Goal: Task Accomplishment & Management: Use online tool/utility

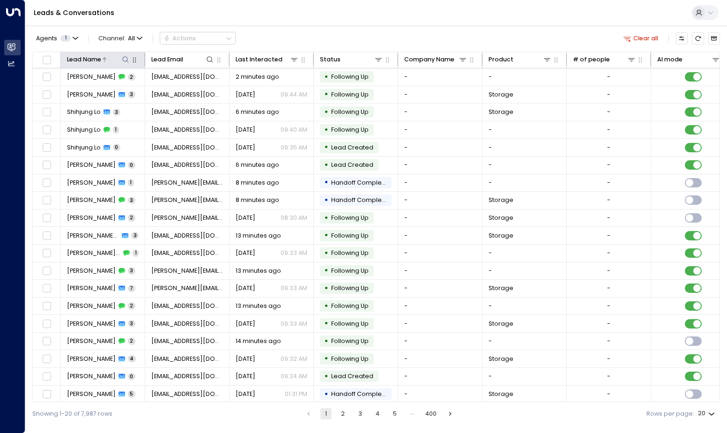
click at [126, 60] on icon at bounding box center [125, 59] width 7 height 7
click at [131, 85] on input "text" at bounding box center [125, 90] width 116 height 16
type input "*********"
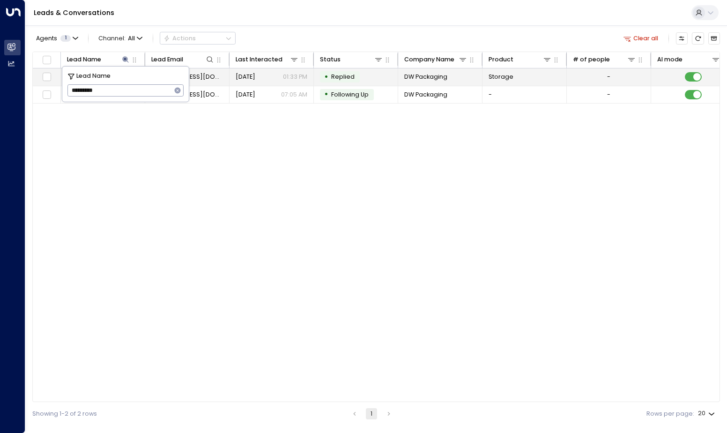
click at [255, 83] on td "[DATE] 01:33 PM" at bounding box center [272, 76] width 84 height 17
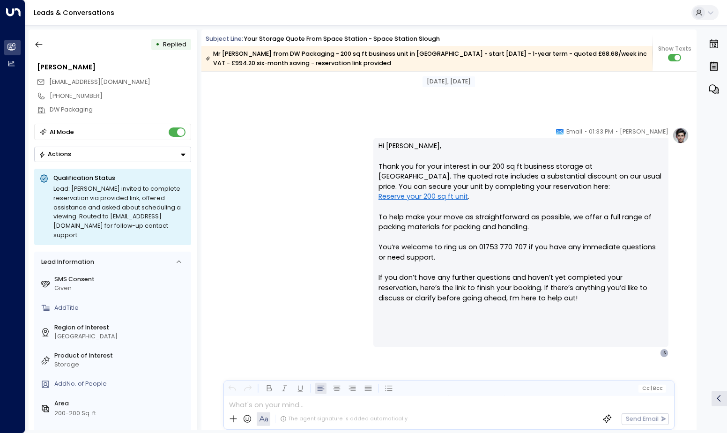
scroll to position [539, 0]
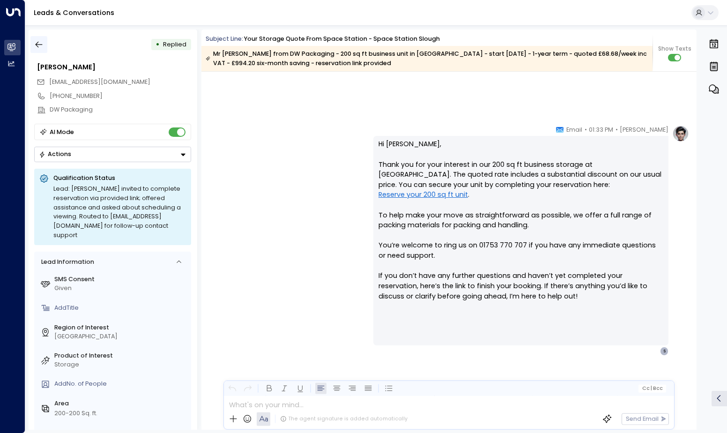
click at [42, 45] on icon "button" at bounding box center [39, 45] width 7 height 6
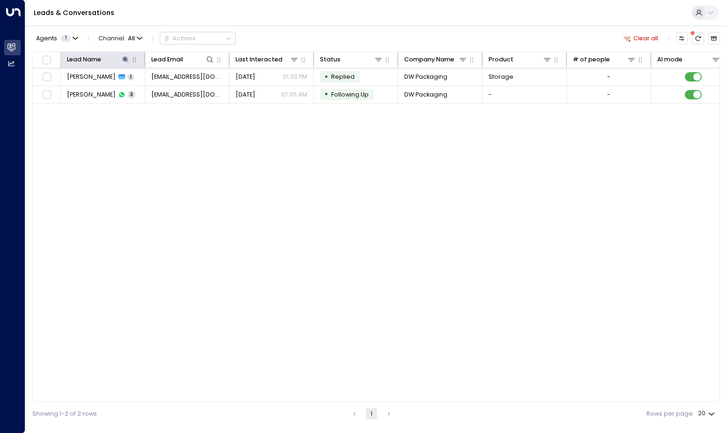
click at [127, 65] on th "Lead Name" at bounding box center [103, 60] width 84 height 16
click at [127, 58] on icon at bounding box center [126, 59] width 6 height 6
drag, startPoint x: 177, startPoint y: 90, endPoint x: 162, endPoint y: 91, distance: 15.0
click at [177, 90] on icon "button" at bounding box center [178, 91] width 6 height 6
click at [154, 92] on input "text" at bounding box center [125, 90] width 116 height 16
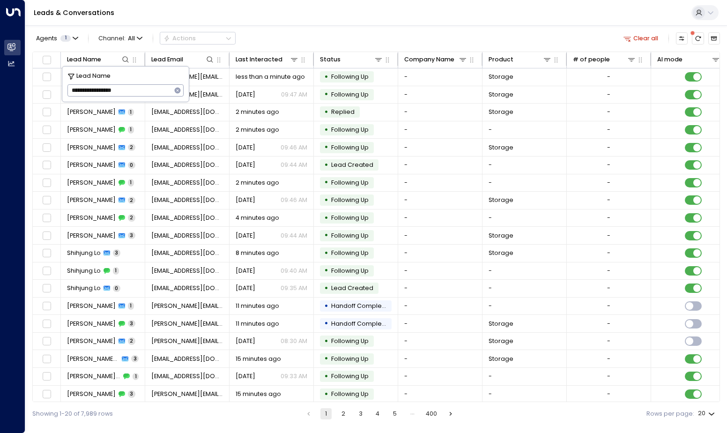
type input "**********"
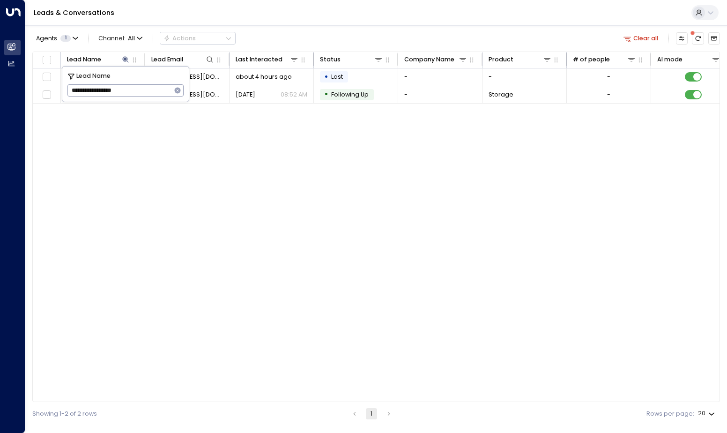
click at [338, 188] on div "Lead Name Lead Email Last Interacted Status Company Name Product # of people AI…" at bounding box center [376, 227] width 688 height 351
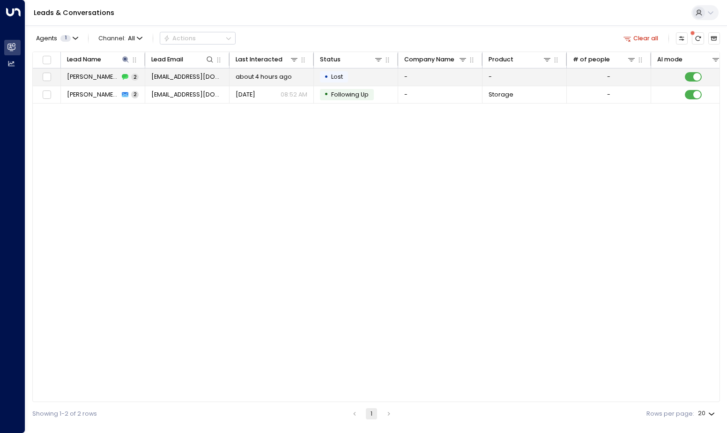
click at [251, 82] on td "about 4 hours ago" at bounding box center [272, 76] width 84 height 17
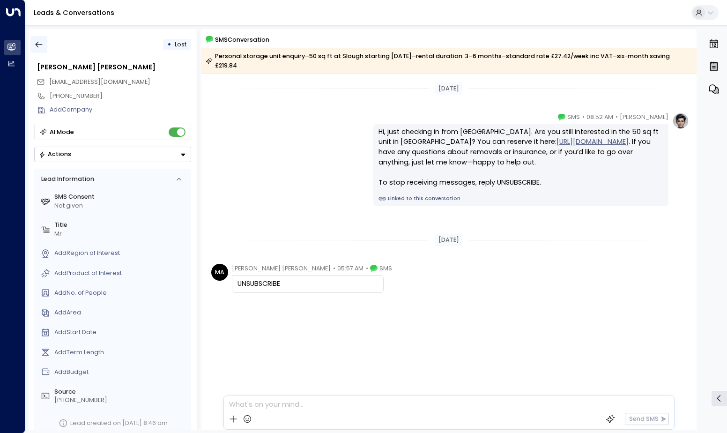
click at [40, 43] on icon "button" at bounding box center [38, 44] width 9 height 9
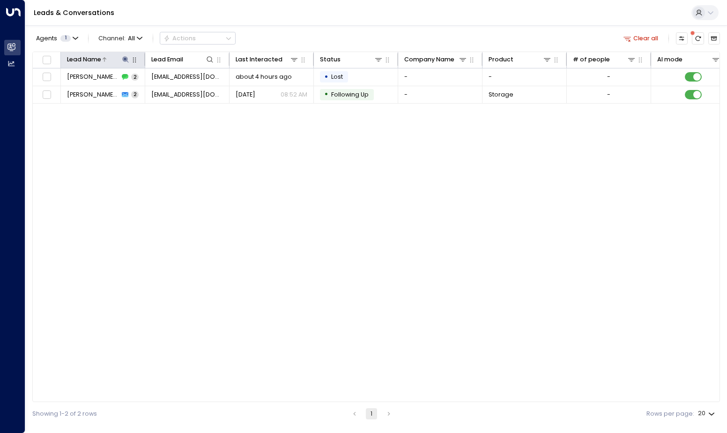
click at [125, 60] on icon at bounding box center [126, 59] width 6 height 6
click at [179, 90] on icon "button" at bounding box center [178, 91] width 6 height 6
click at [143, 89] on input "text" at bounding box center [125, 90] width 116 height 16
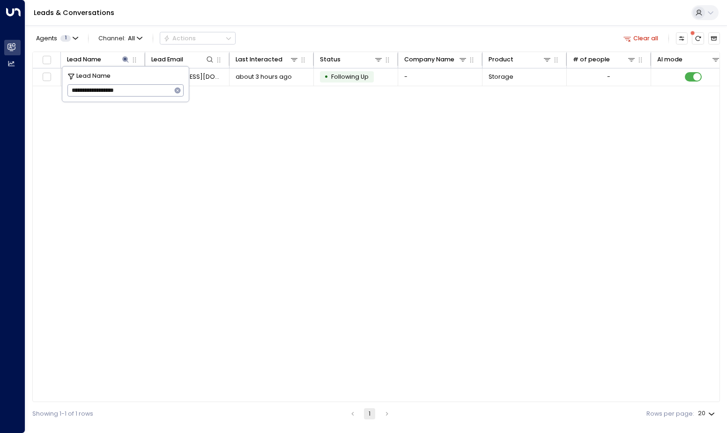
type input "**********"
click at [450, 138] on div "Lead Name Lead Email Last Interacted Status Company Name Product # of people AI…" at bounding box center [376, 227] width 688 height 351
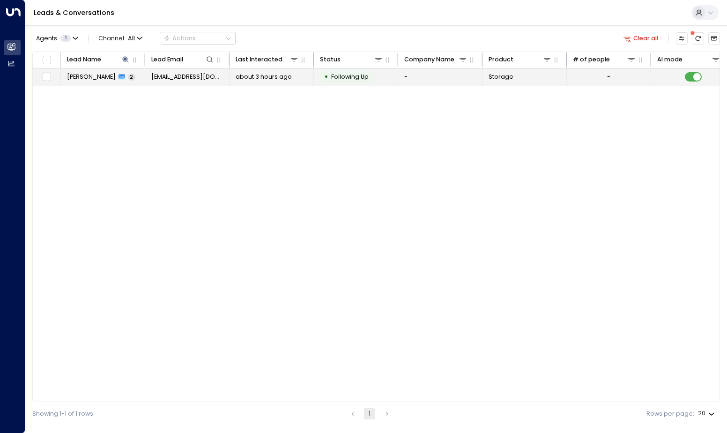
click at [316, 72] on td "• Following Up" at bounding box center [356, 76] width 84 height 17
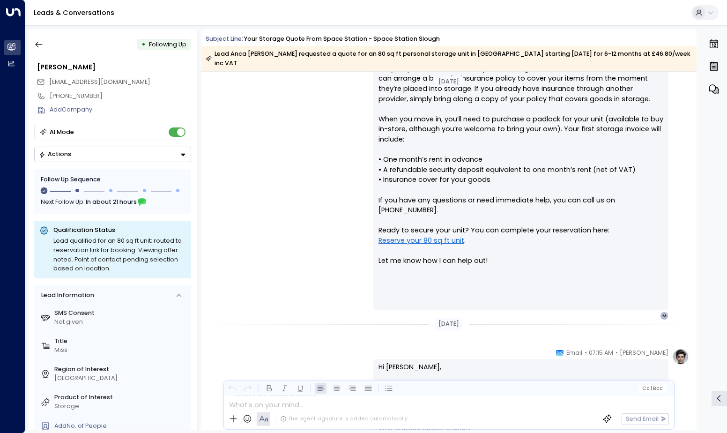
scroll to position [729, 0]
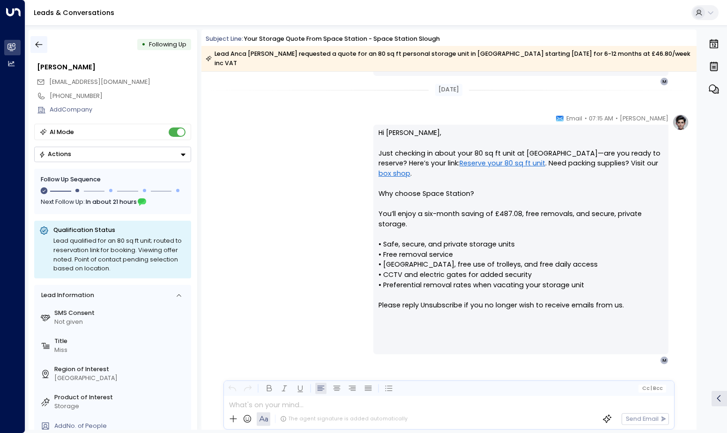
click at [43, 44] on icon "button" at bounding box center [38, 44] width 9 height 9
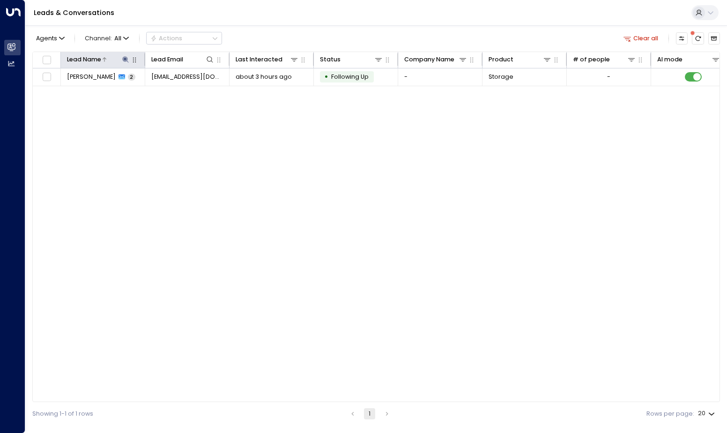
click at [125, 61] on icon at bounding box center [126, 59] width 6 height 6
click at [179, 92] on icon "button" at bounding box center [178, 91] width 6 height 6
click at [133, 91] on input "text" at bounding box center [125, 90] width 116 height 16
type input "**********"
click at [241, 107] on div "Lead Name Lead Email Last Interacted Status Company Name Product # of people AI…" at bounding box center [376, 227] width 688 height 351
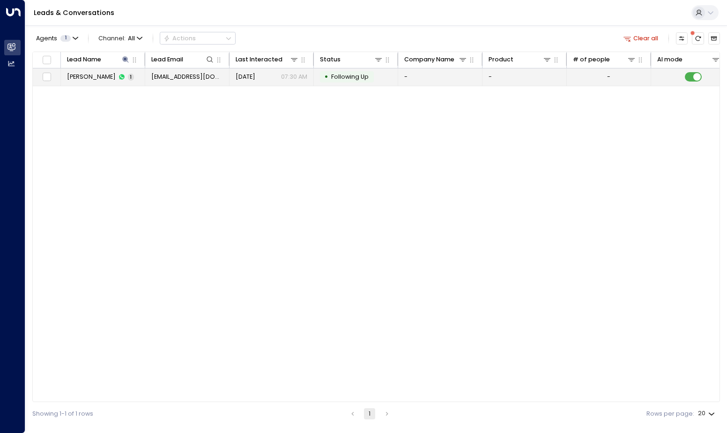
click at [226, 78] on td "[EMAIL_ADDRESS][DOMAIN_NAME]" at bounding box center [187, 76] width 84 height 17
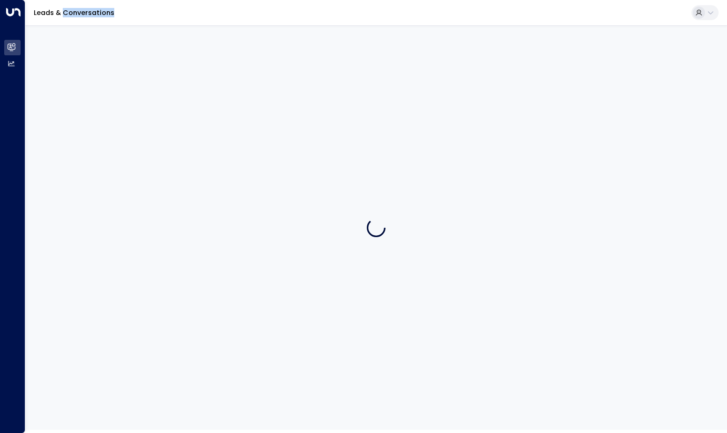
click at [226, 78] on div at bounding box center [376, 227] width 702 height 404
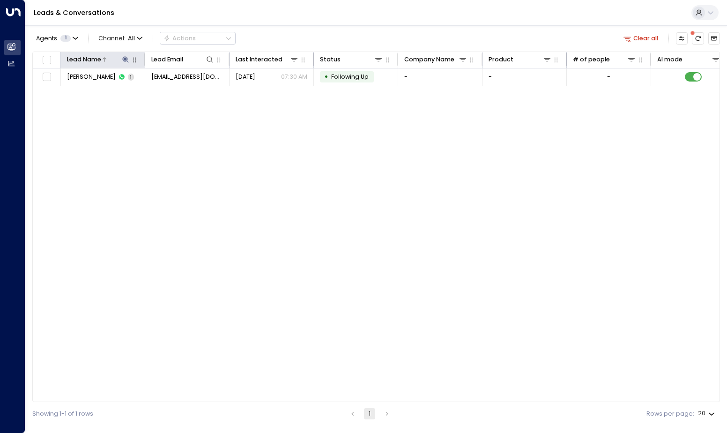
click at [127, 60] on icon at bounding box center [126, 59] width 6 height 6
click at [179, 92] on icon "button" at bounding box center [178, 91] width 6 height 6
click at [155, 92] on input "text" at bounding box center [125, 90] width 116 height 16
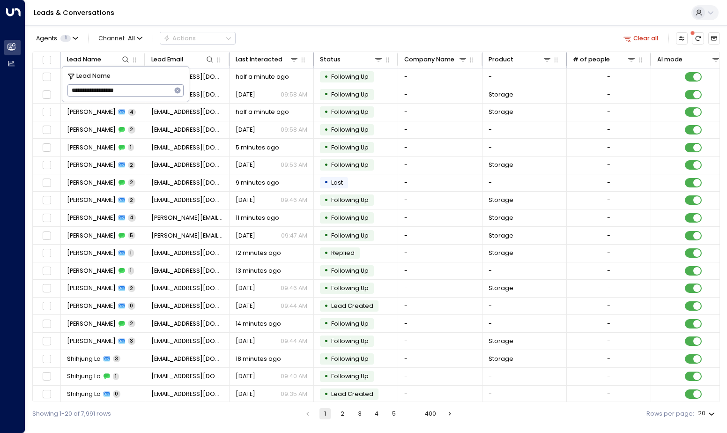
type input "**********"
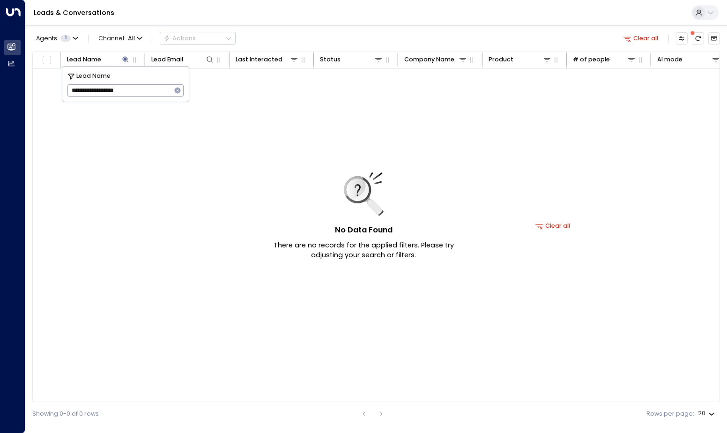
click at [176, 90] on icon "button" at bounding box center [178, 91] width 6 height 6
click at [157, 92] on input "text" at bounding box center [125, 90] width 116 height 16
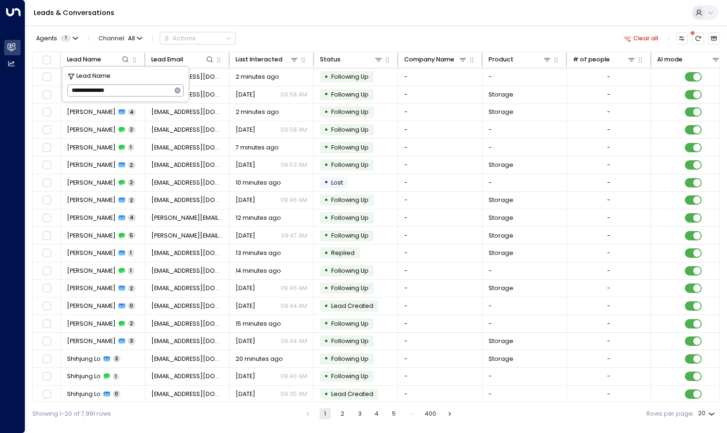
type input "**********"
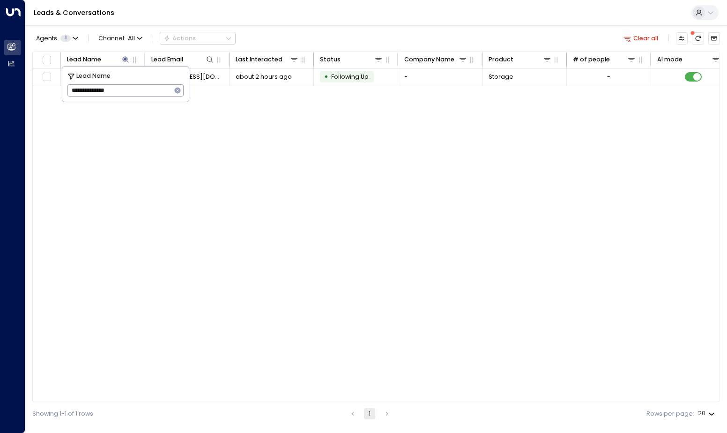
drag, startPoint x: 272, startPoint y: 186, endPoint x: 303, endPoint y: 132, distance: 61.5
click at [272, 186] on div "Lead Name Lead Email Last Interacted Status Company Name Product # of people AI…" at bounding box center [376, 227] width 688 height 351
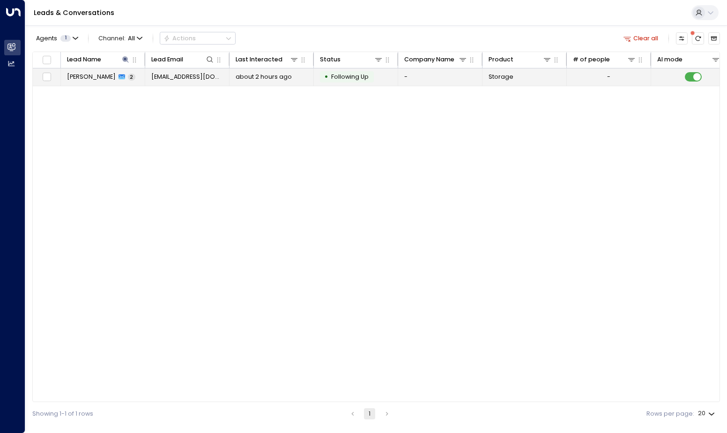
click at [270, 82] on td "about 2 hours ago" at bounding box center [272, 76] width 84 height 17
